Goal: Information Seeking & Learning: Learn about a topic

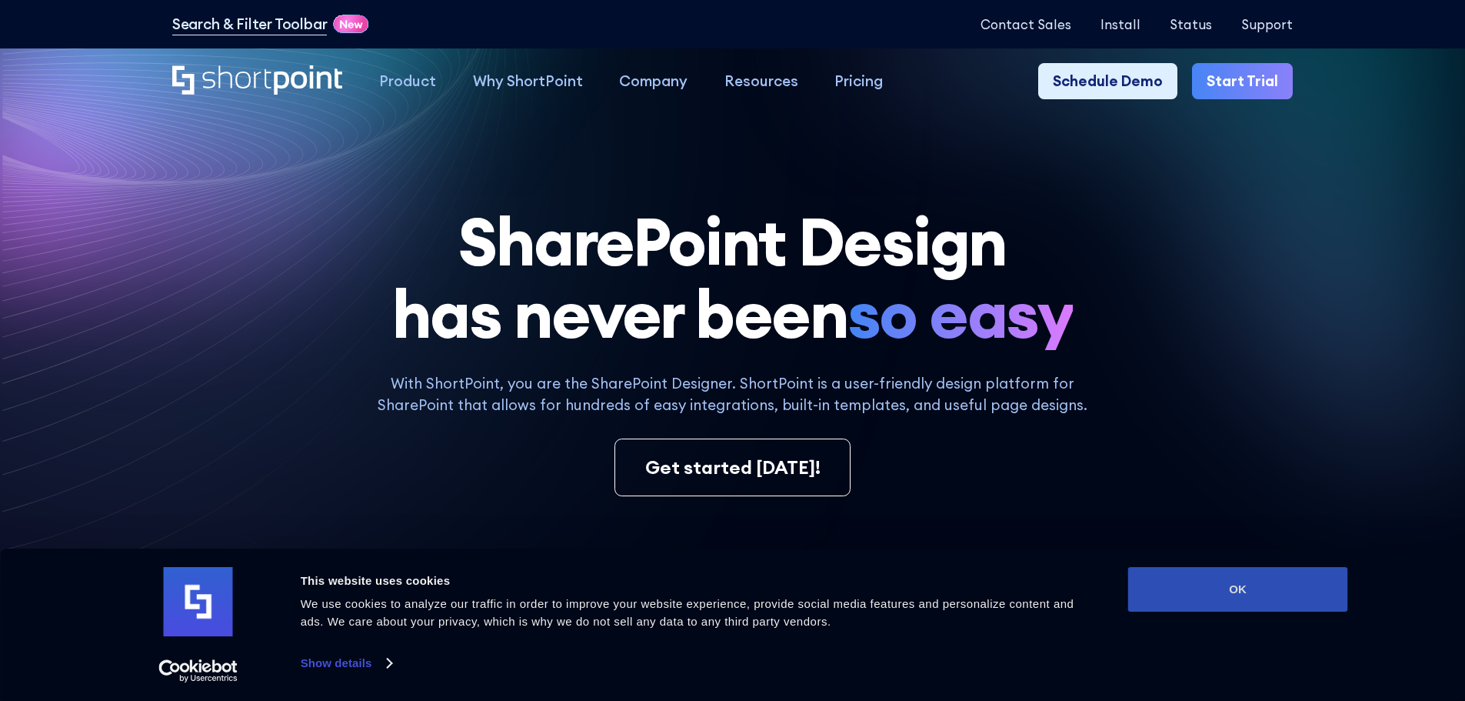
click at [1260, 580] on button "OK" at bounding box center [1238, 589] width 220 height 45
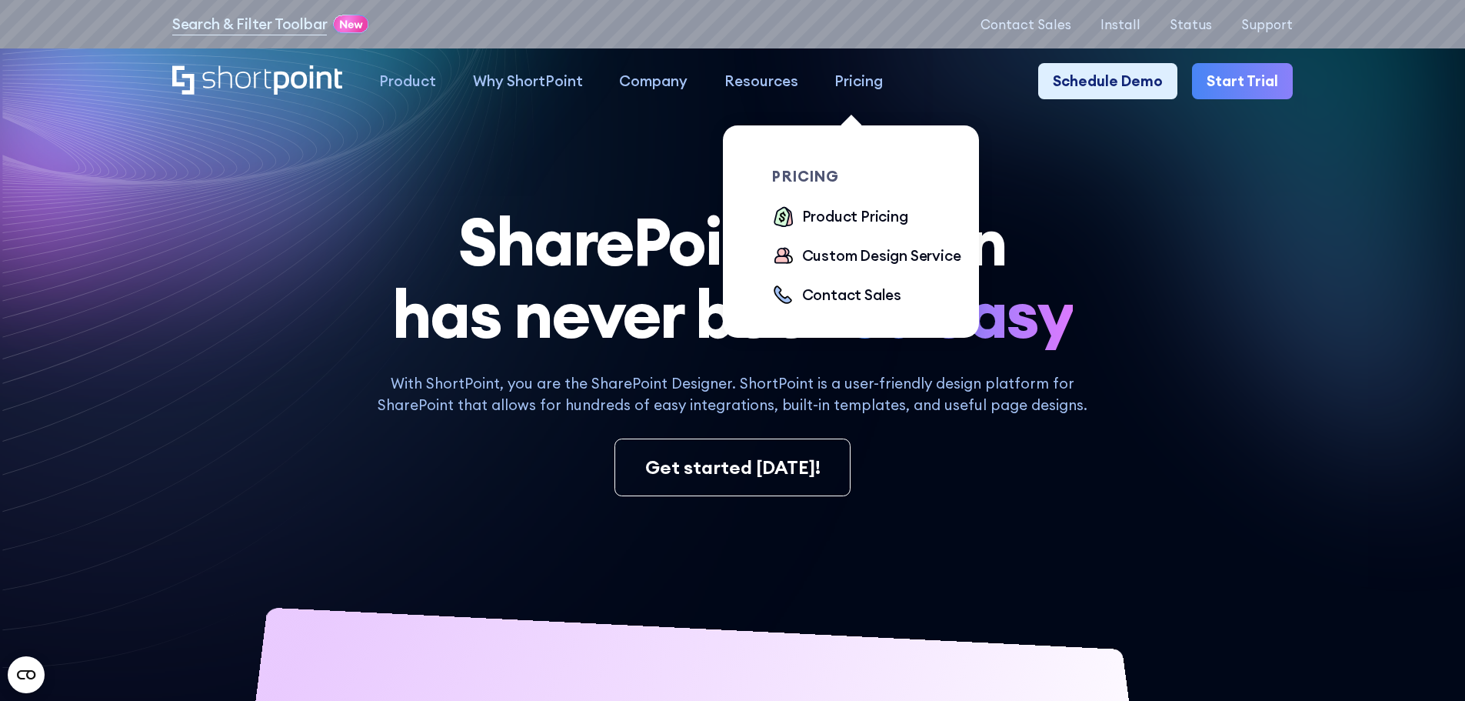
click at [863, 102] on div "pricing Product Pricing Custom Design Service Contact Sales" at bounding box center [860, 225] width 264 height 252
click at [863, 79] on div "Pricing" at bounding box center [859, 81] width 48 height 22
click at [840, 203] on div "pricing Product Pricing Custom Design Service Contact Sales" at bounding box center [874, 238] width 205 height 139
click at [837, 221] on div "Product Pricing" at bounding box center [855, 216] width 106 height 22
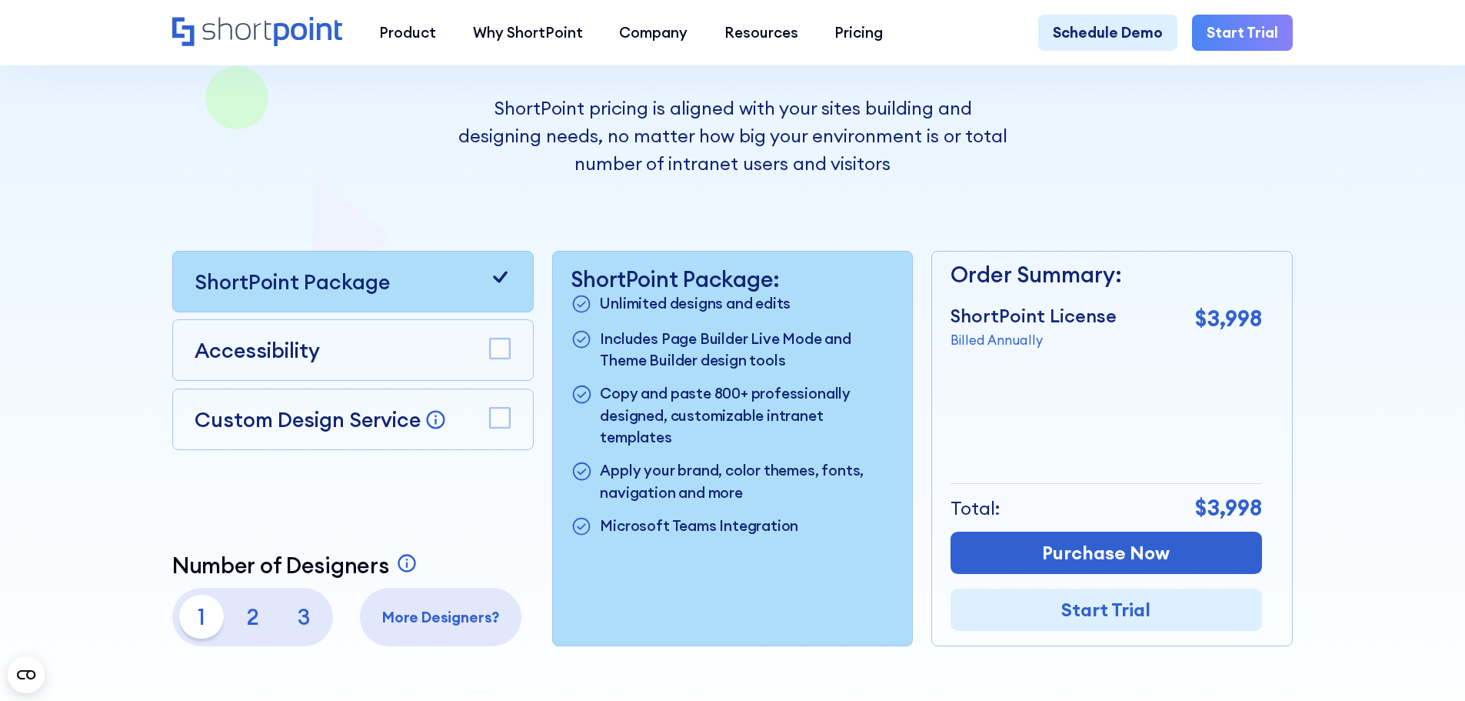
scroll to position [385, 0]
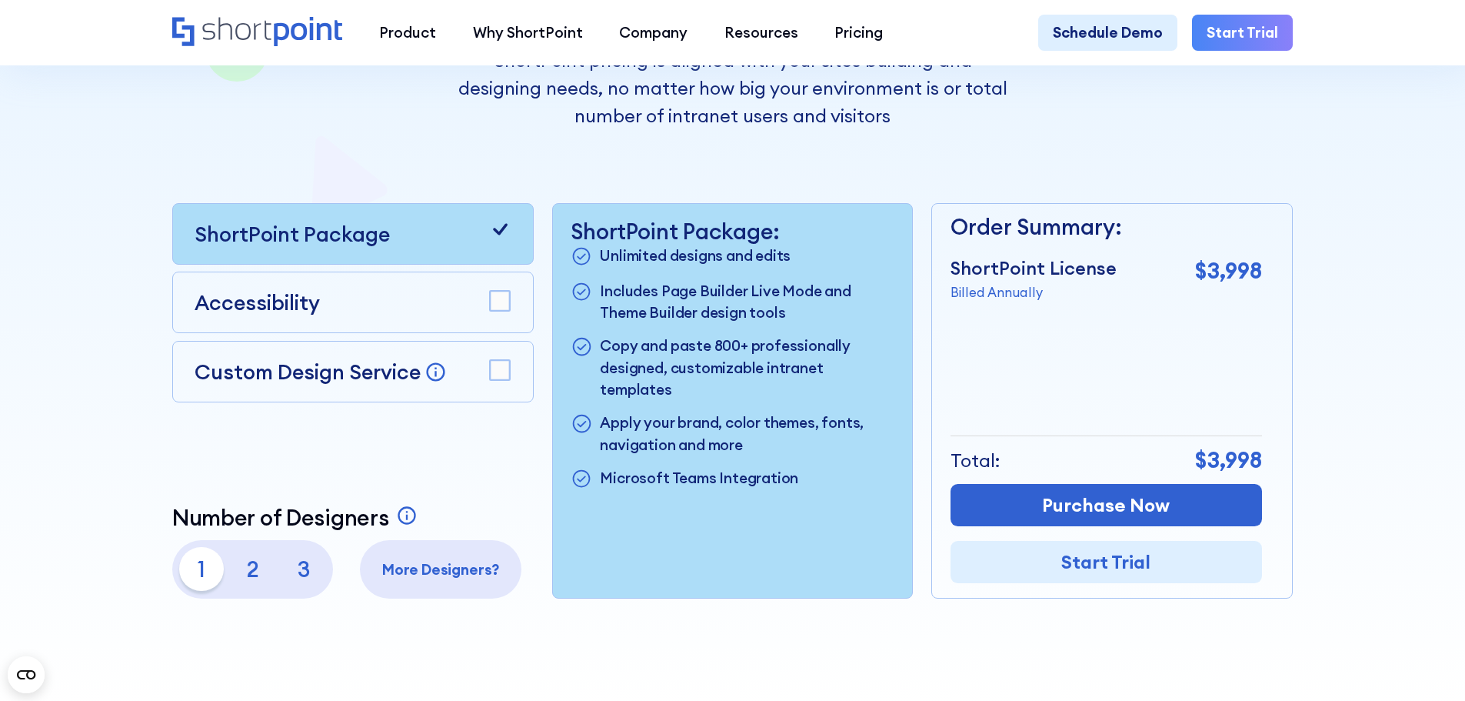
click at [239, 567] on p "2" at bounding box center [253, 569] width 44 height 44
click at [303, 569] on p "3" at bounding box center [304, 569] width 44 height 44
click at [252, 567] on p "2" at bounding box center [253, 569] width 44 height 44
click at [215, 572] on p "1" at bounding box center [201, 569] width 44 height 44
click at [250, 573] on p "2" at bounding box center [253, 569] width 44 height 44
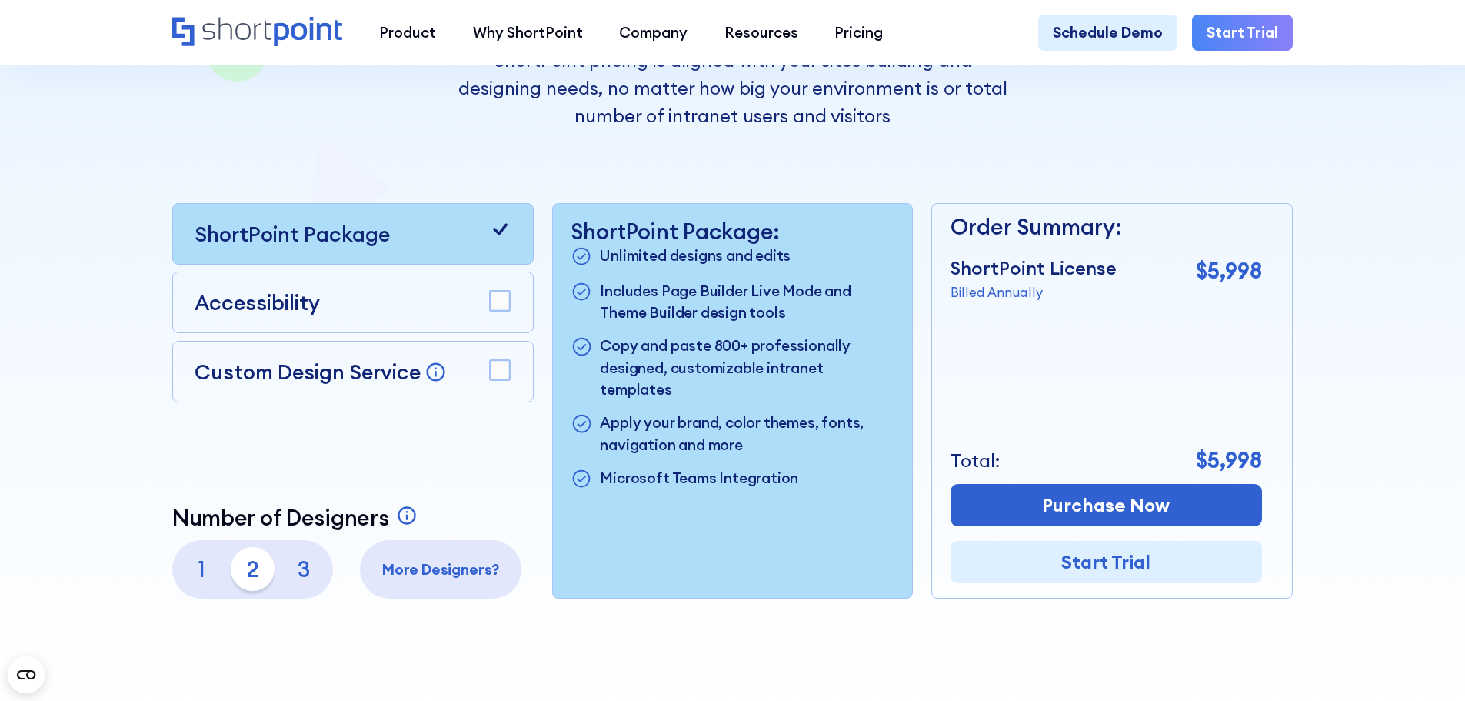
click at [277, 575] on div "1 2 3" at bounding box center [252, 569] width 146 height 44
click at [298, 568] on p "3" at bounding box center [304, 569] width 44 height 44
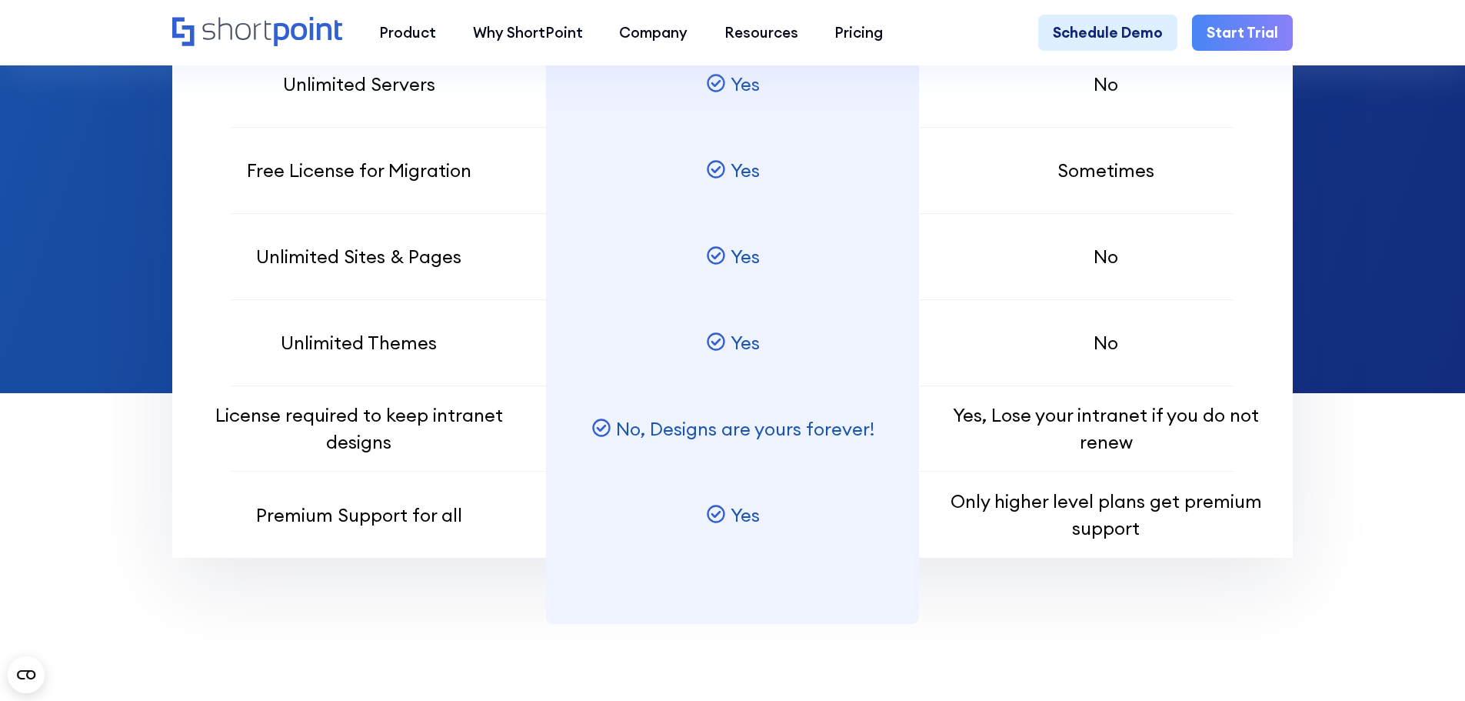
scroll to position [1769, 0]
